Goal: Task Accomplishment & Management: Use online tool/utility

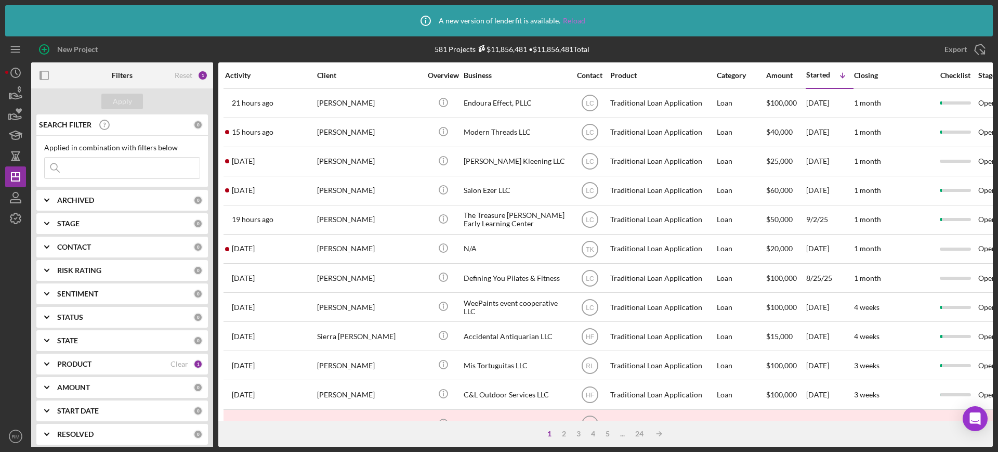
click at [566, 18] on link "Reload" at bounding box center [574, 21] width 22 height 8
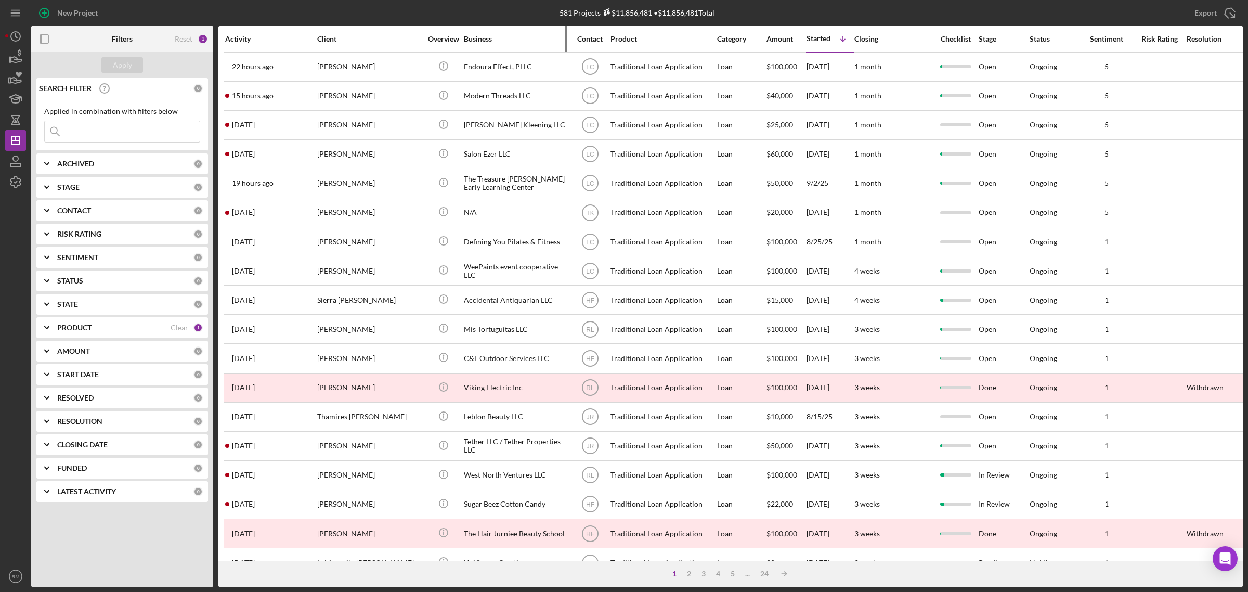
click at [470, 35] on div "Business" at bounding box center [516, 39] width 104 height 8
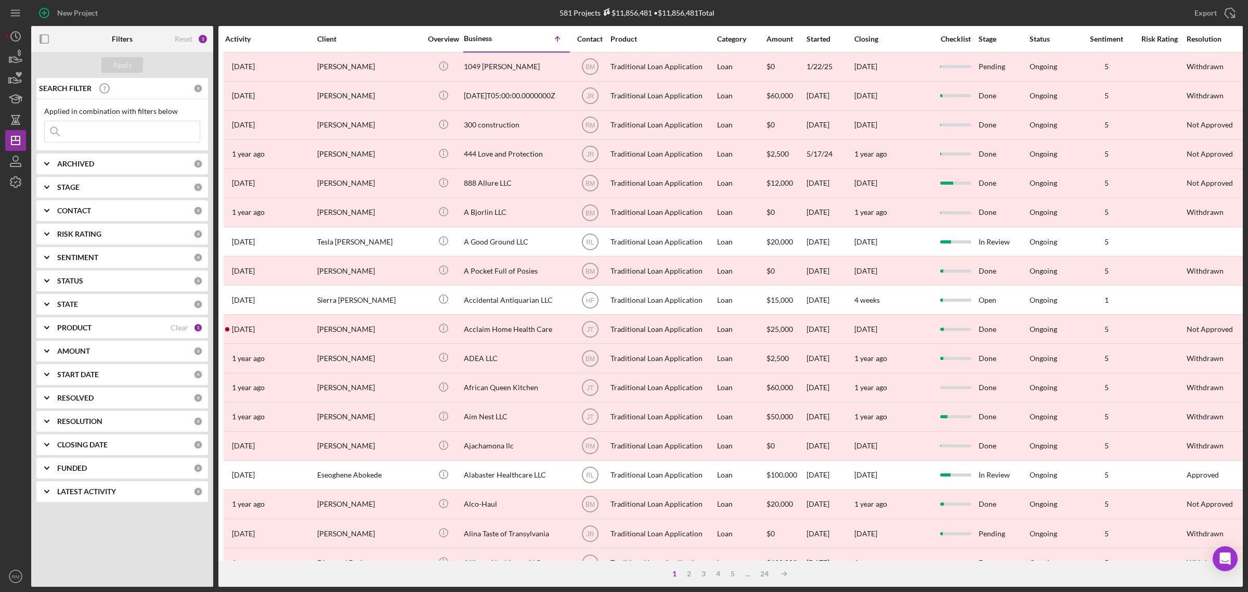
click at [73, 165] on b "ARCHIVED" at bounding box center [75, 164] width 37 height 8
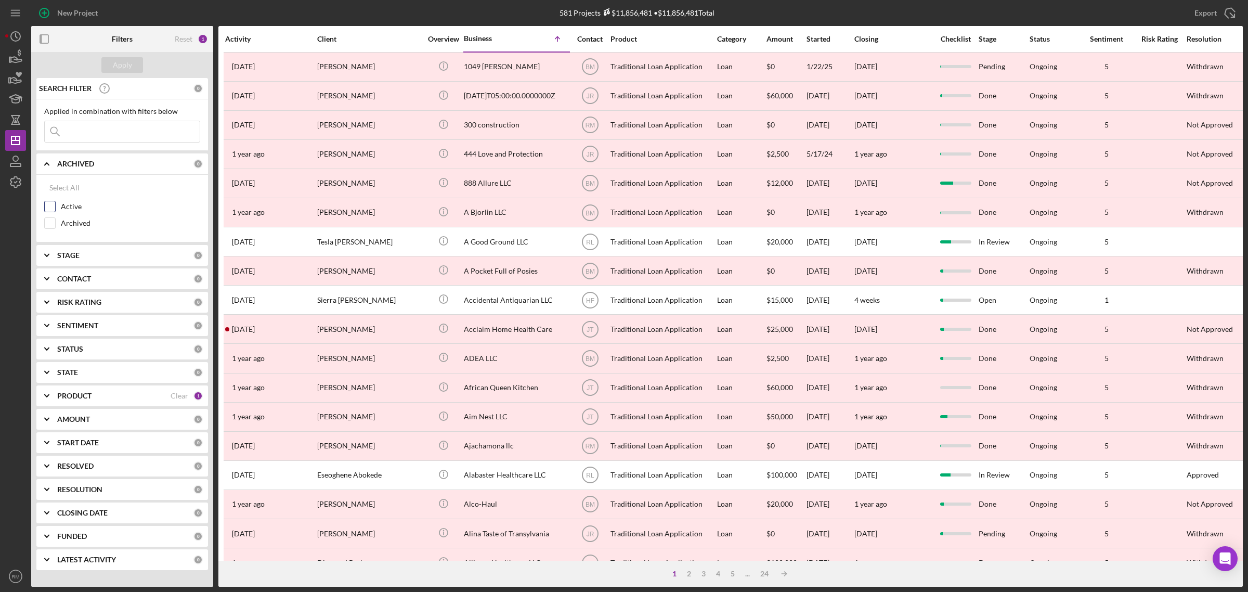
click at [47, 211] on input "Active" at bounding box center [50, 206] width 10 height 10
checkbox input "true"
click at [119, 56] on div "Apply" at bounding box center [122, 65] width 182 height 26
click at [119, 61] on div "Apply" at bounding box center [122, 65] width 19 height 16
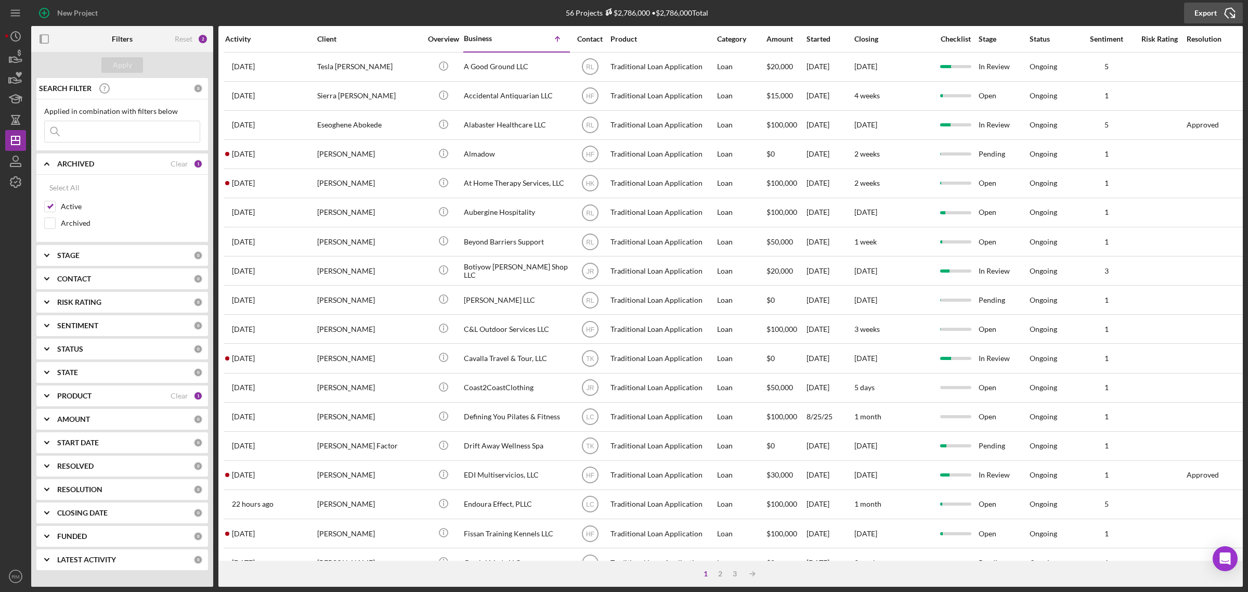
click at [998, 14] on icon "Icon/Export" at bounding box center [1229, 13] width 26 height 26
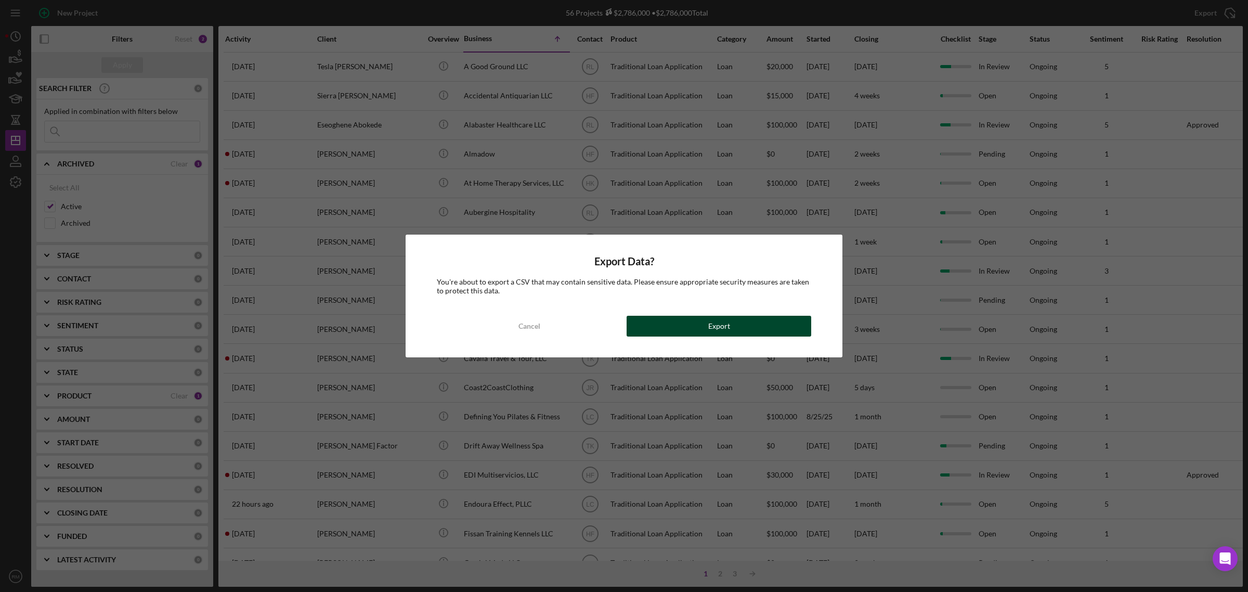
click at [761, 329] on button "Export" at bounding box center [718, 326] width 185 height 21
